Goal: Find specific page/section: Find specific page/section

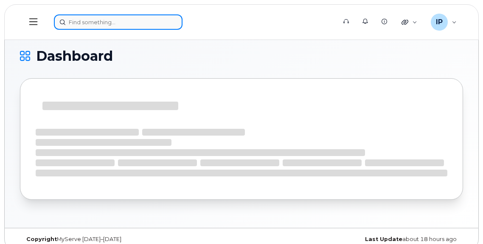
click at [81, 23] on input at bounding box center [118, 21] width 129 height 15
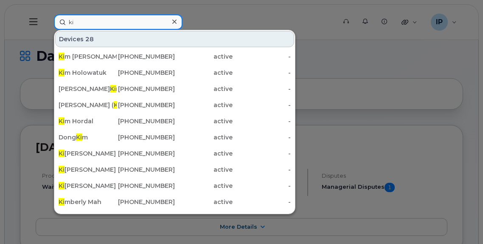
type input "k"
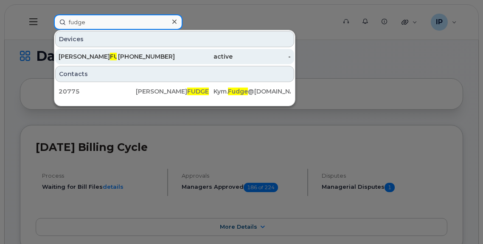
type input "fudge"
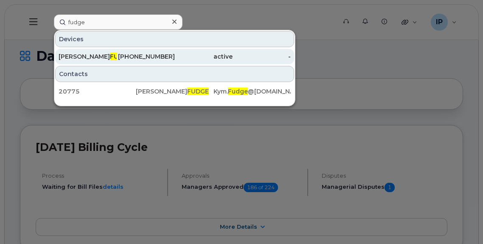
click at [110, 57] on span "FUDGE" at bounding box center [121, 57] width 22 height 8
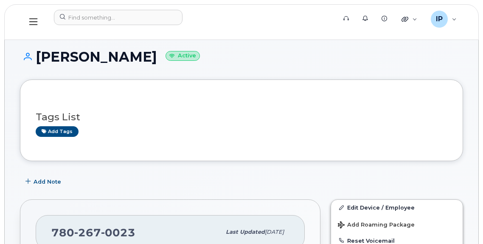
click at [300, 66] on div "KYMBERLY-JO FUDGE Active" at bounding box center [241, 64] width 443 height 30
click at [450, 19] on div "IP Ian Pitt Wireless Admin" at bounding box center [444, 19] width 38 height 17
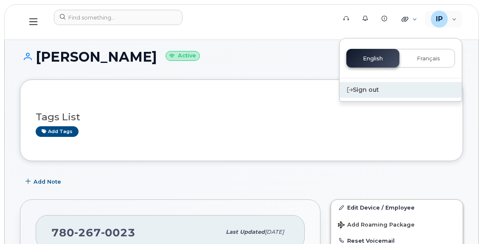
click at [365, 90] on div "Sign out" at bounding box center [401, 90] width 122 height 16
